Goal: Task Accomplishment & Management: Use online tool/utility

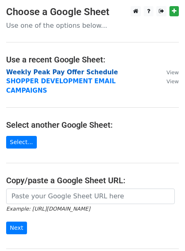
click at [32, 73] on strong "Weekly Peak Pay Offer Schedule" at bounding box center [61, 72] width 111 height 7
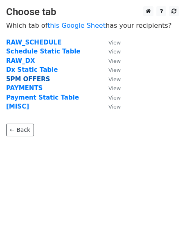
click at [27, 78] on strong "5PM OFFERS" at bounding box center [28, 79] width 44 height 7
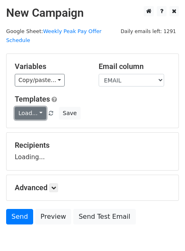
click at [24, 108] on link "Load..." at bounding box center [30, 113] width 31 height 13
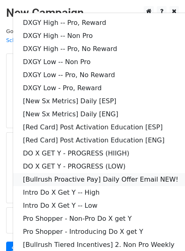
click at [58, 173] on link "[Bullrush Proactive Pay] Daily Offer Email NEW!" at bounding box center [117, 179] width 209 height 13
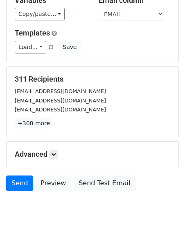
scroll to position [66, 0]
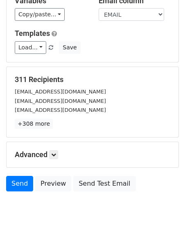
click at [50, 150] on h5 "Advanced" at bounding box center [92, 154] width 155 height 9
click at [55, 152] on icon at bounding box center [53, 154] width 5 height 5
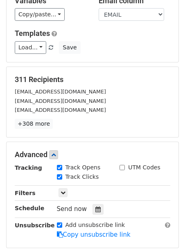
click at [103, 204] on div "Send now" at bounding box center [105, 209] width 96 height 11
click at [96, 207] on icon at bounding box center [97, 210] width 5 height 6
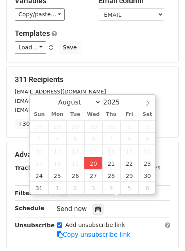
type input "2025-08-20 12:00"
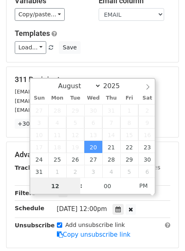
scroll to position [0, 0]
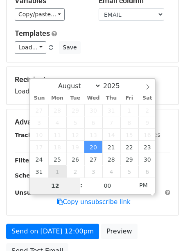
type input "2"
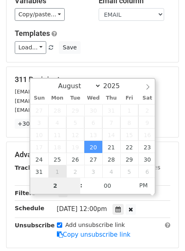
type input "2025-08-20 14:00"
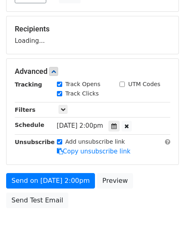
scroll to position [133, 0]
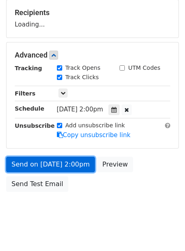
click at [38, 157] on link "Send on Aug 20 at 2:00pm" at bounding box center [50, 165] width 89 height 16
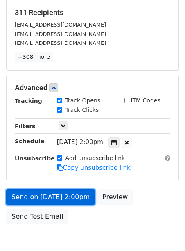
click at [25, 189] on link "Send on Aug 20 at 2:00pm" at bounding box center [50, 197] width 89 height 16
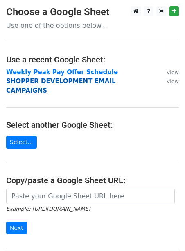
click at [46, 82] on strong "SHOPPER DEVELOPMENT EMAIL CAMPAIGNS" at bounding box center [60, 86] width 109 height 17
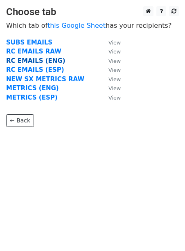
click at [34, 58] on strong "RC EMAILS (ENG)" at bounding box center [35, 60] width 59 height 7
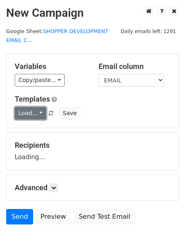
click at [18, 108] on link "Load..." at bounding box center [30, 113] width 31 height 13
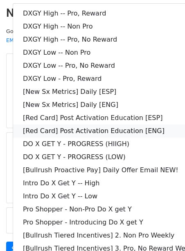
click at [80, 132] on link "[Red Card] Post Activation Education [ENG]" at bounding box center [117, 131] width 209 height 13
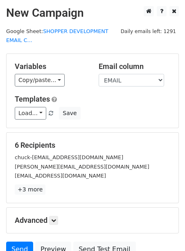
scroll to position [75, 0]
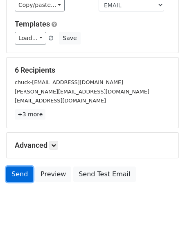
click at [14, 178] on link "Send" at bounding box center [19, 175] width 27 height 16
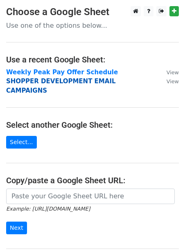
click at [58, 79] on strong "SHOPPER DEVELOPMENT EMAIL CAMPAIGNS" at bounding box center [60, 86] width 109 height 17
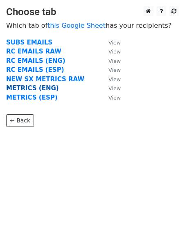
click at [37, 89] on strong "METRICS (ENG)" at bounding box center [32, 87] width 53 height 7
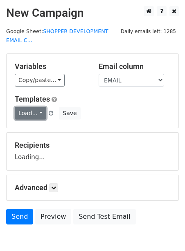
click at [28, 110] on link "Load..." at bounding box center [30, 113] width 31 height 13
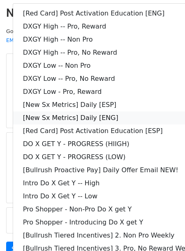
click at [29, 117] on link "[New Sx Metrics] Daily [ENG]" at bounding box center [117, 117] width 209 height 13
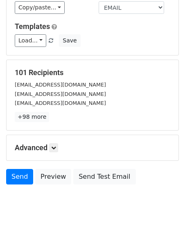
scroll to position [75, 0]
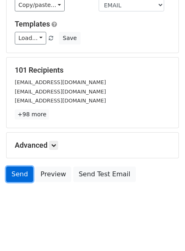
click at [19, 171] on link "Send" at bounding box center [19, 175] width 27 height 16
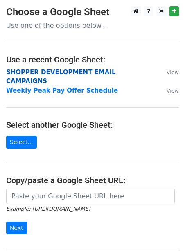
click at [60, 72] on strong "SHOPPER DEVELOPMENT EMAIL CAMPAIGNS" at bounding box center [60, 77] width 109 height 17
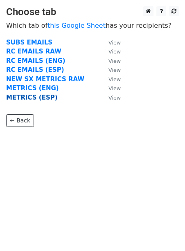
click at [24, 98] on strong "METRICS (ESP)" at bounding box center [31, 97] width 51 height 7
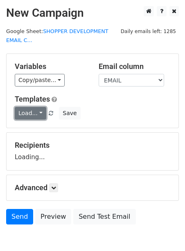
click at [18, 111] on link "Load..." at bounding box center [30, 113] width 31 height 13
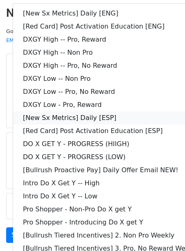
click at [45, 116] on link "[New Sx Metrics] Daily [ESP]" at bounding box center [117, 117] width 209 height 13
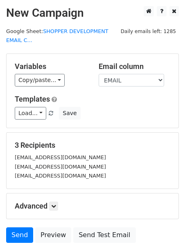
scroll to position [61, 0]
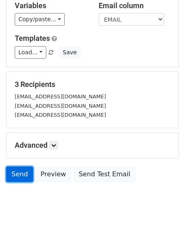
click at [19, 174] on link "Send" at bounding box center [19, 175] width 27 height 16
